Goal: Information Seeking & Learning: Learn about a topic

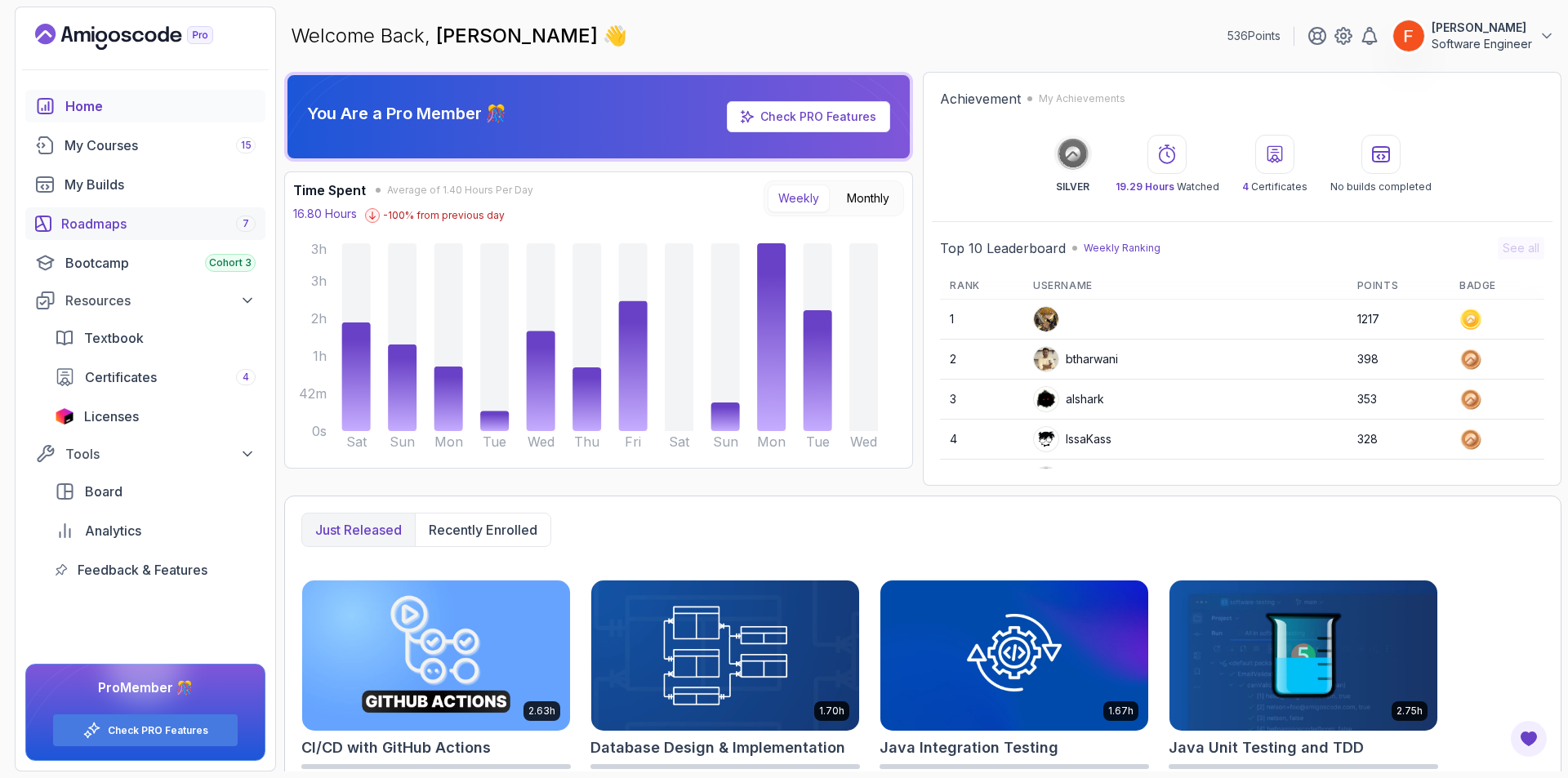
click at [126, 230] on div "Roadmaps 7" at bounding box center [159, 223] width 195 height 19
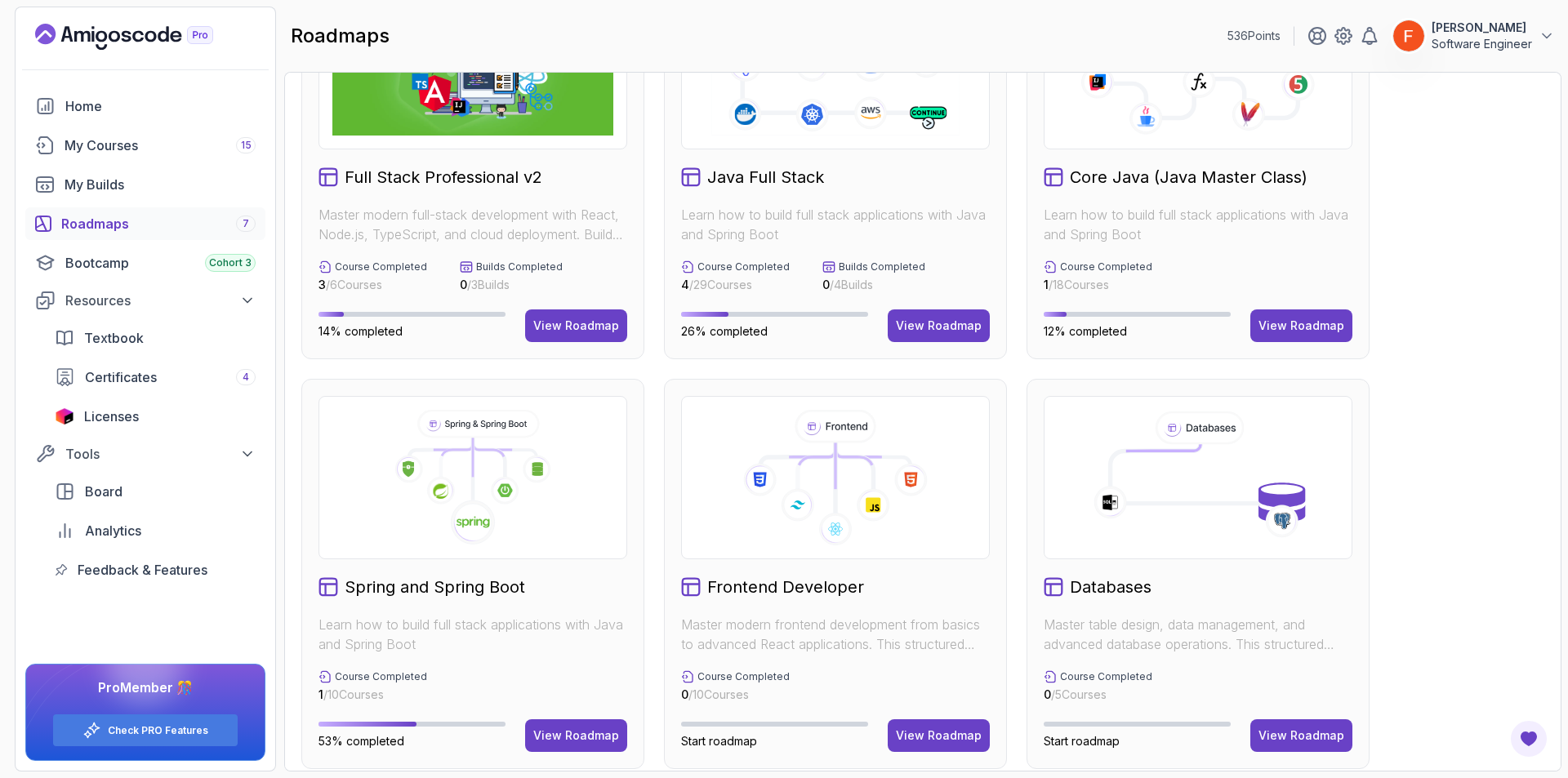
scroll to position [165, 0]
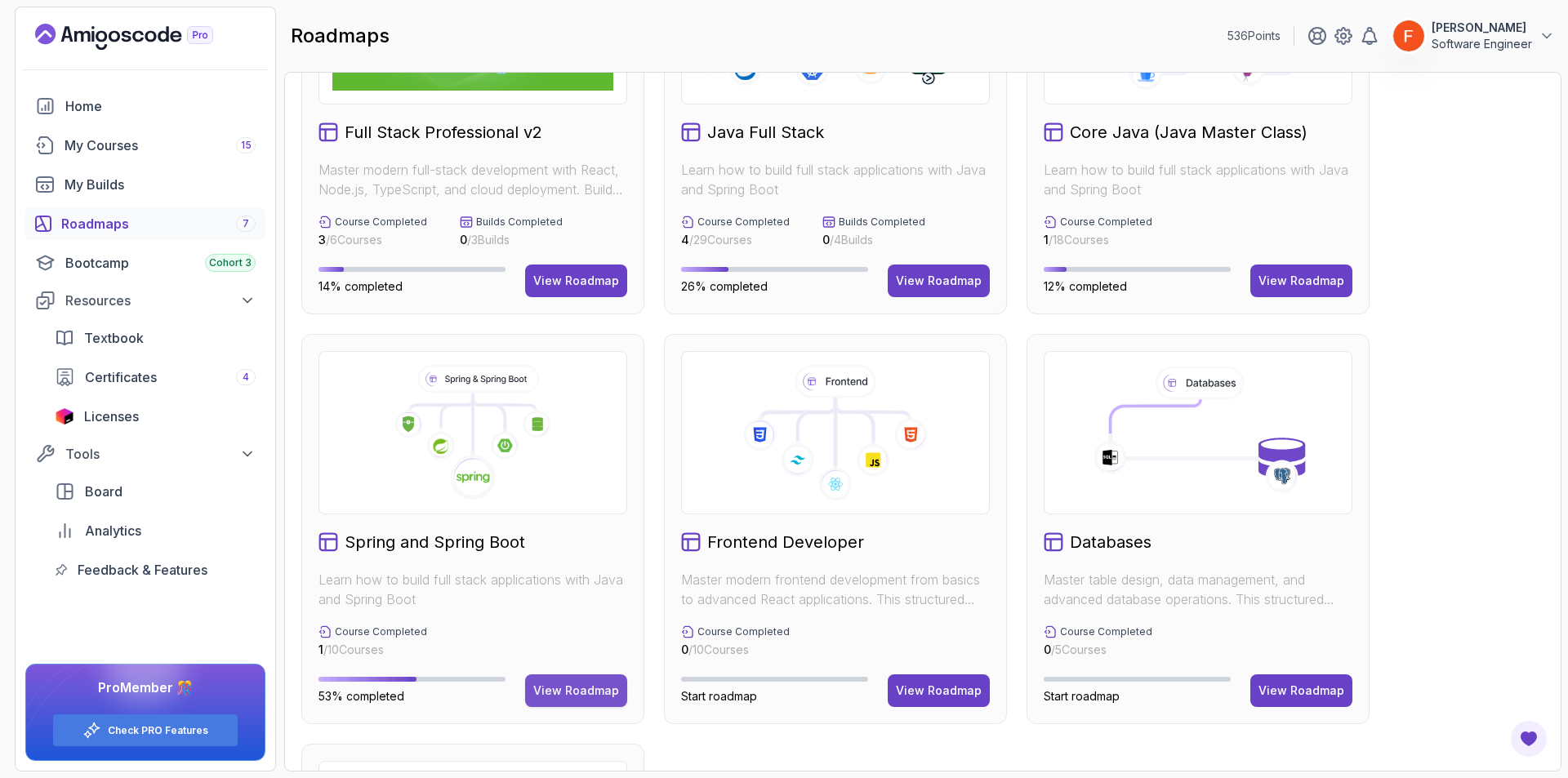
click at [591, 700] on button "View Roadmap" at bounding box center [576, 690] width 102 height 32
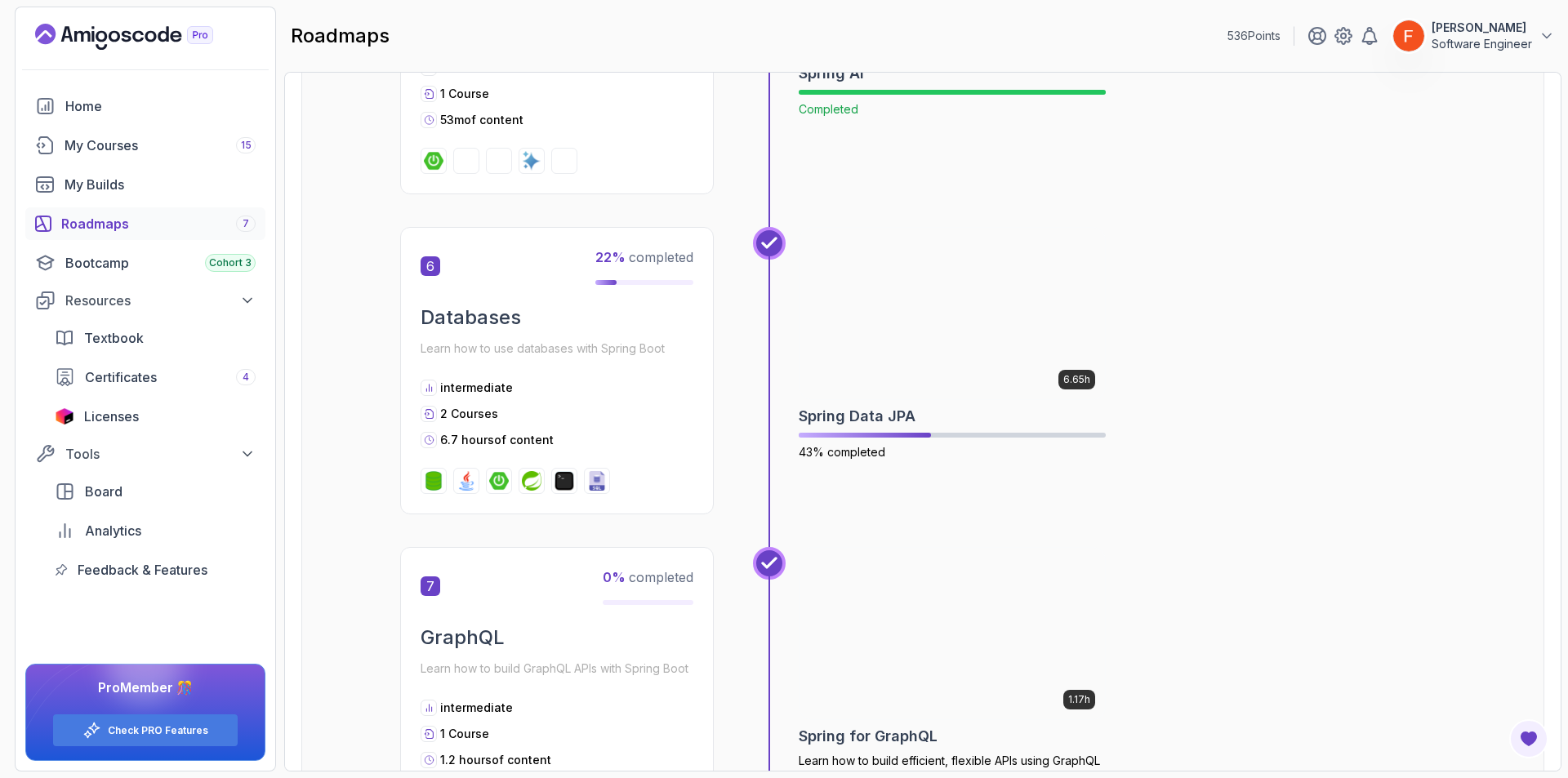
scroll to position [2044, 0]
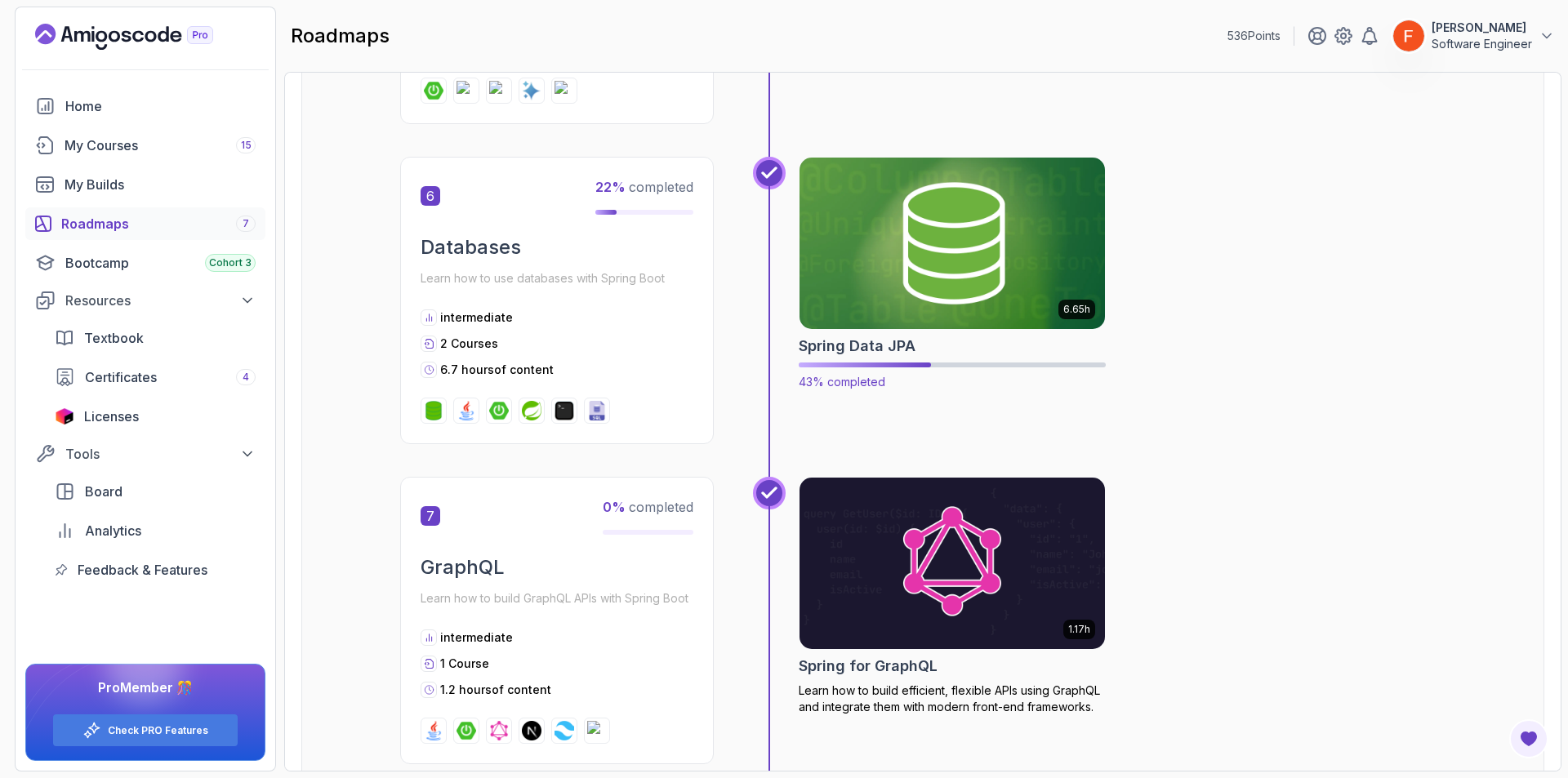
click at [959, 241] on img at bounding box center [953, 243] width 321 height 180
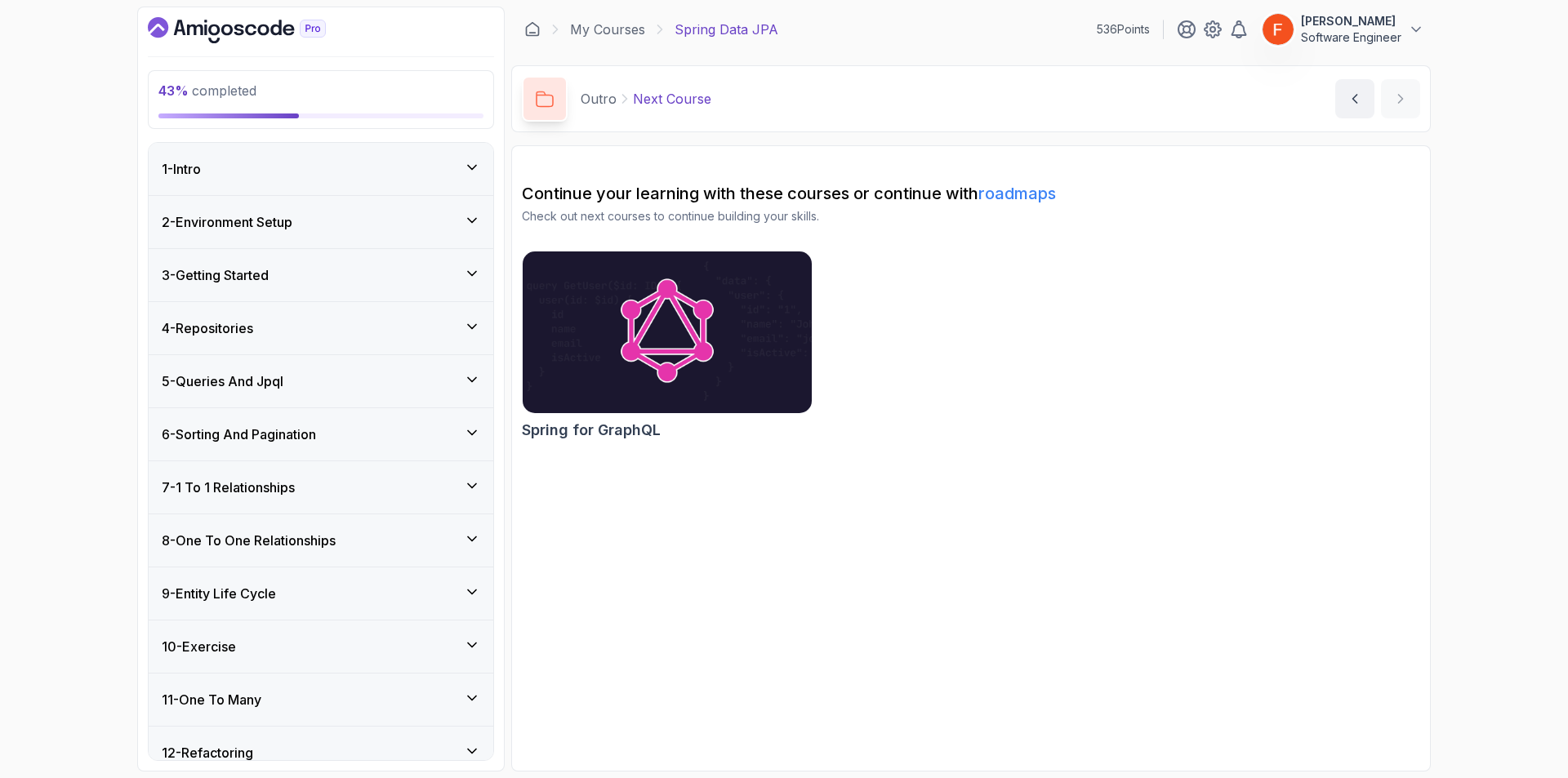
click at [351, 584] on div "9 - Entity Life Cycle" at bounding box center [320, 593] width 318 height 19
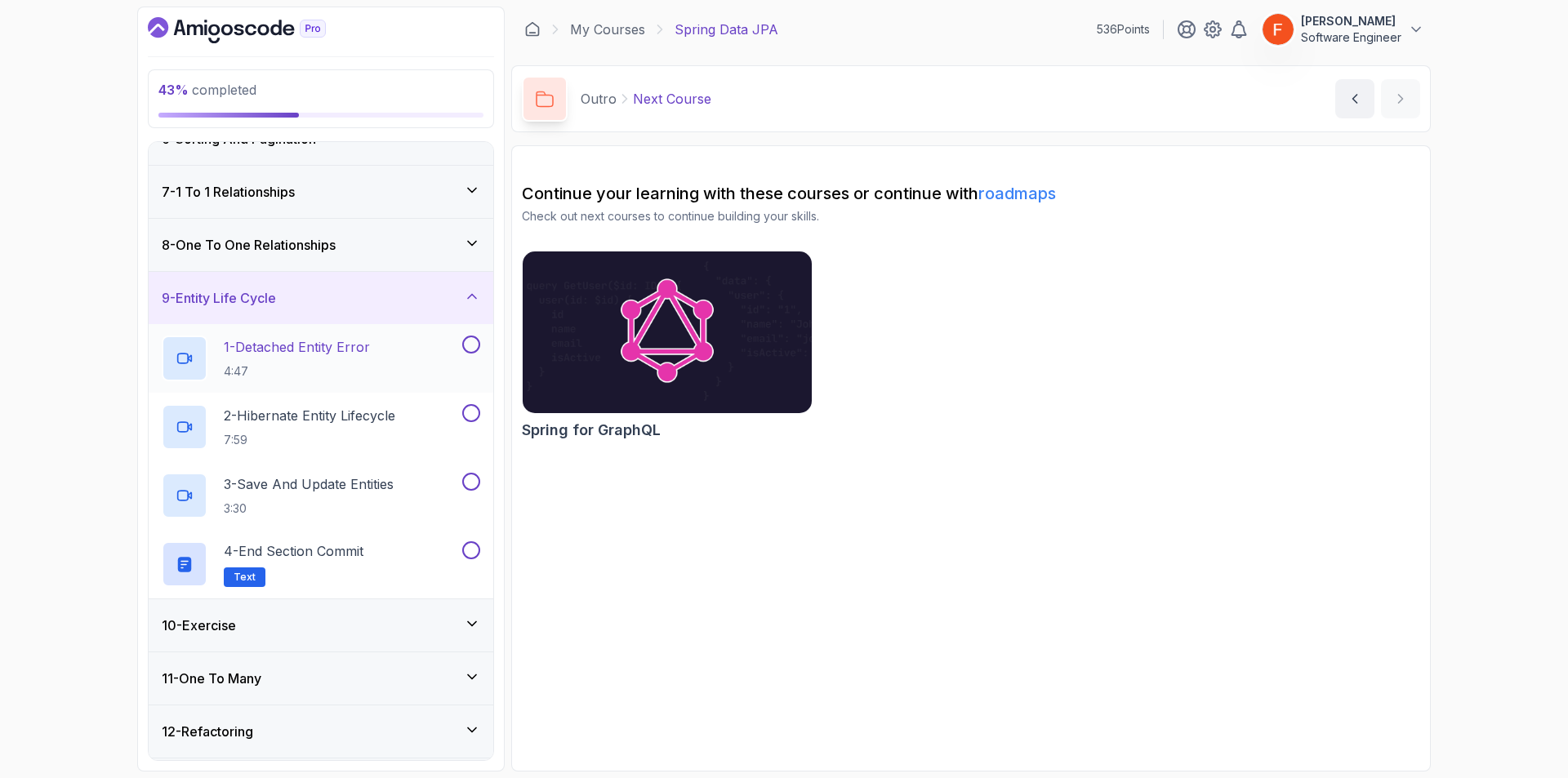
scroll to position [318, 0]
